Goal: Transaction & Acquisition: Obtain resource

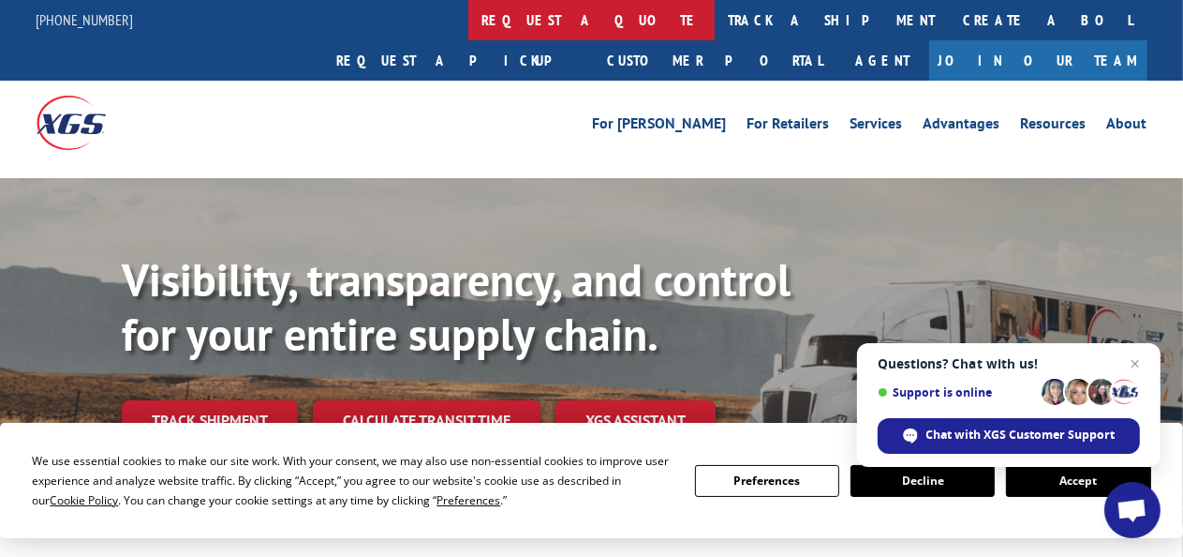
click at [468, 20] on link "request a quote" at bounding box center [591, 20] width 246 height 40
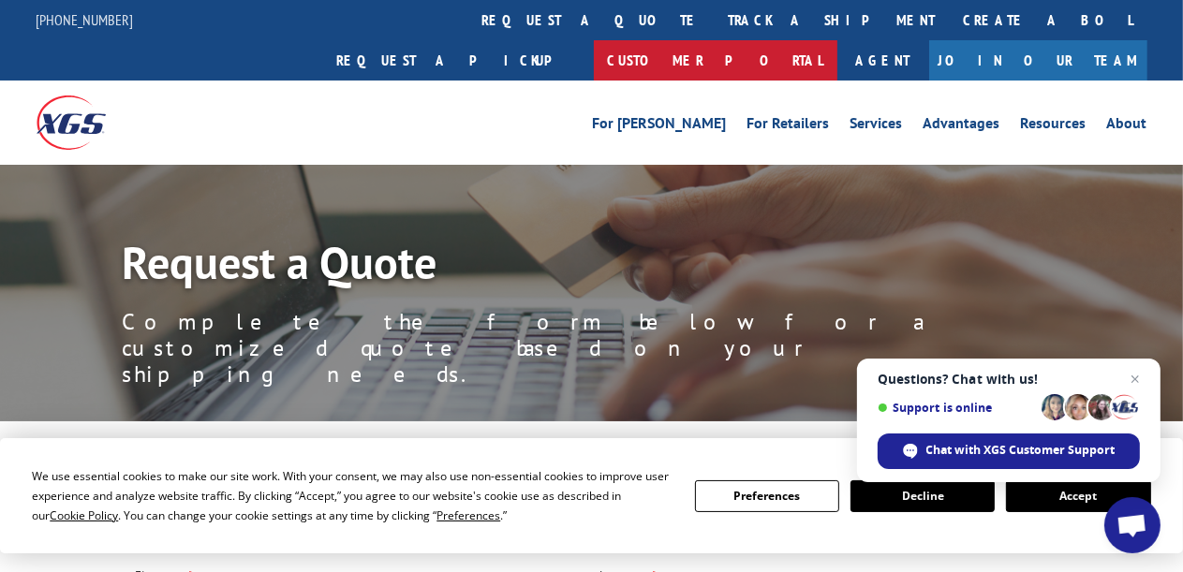
click at [838, 40] on link "Customer Portal" at bounding box center [716, 60] width 244 height 40
